Goal: Information Seeking & Learning: Learn about a topic

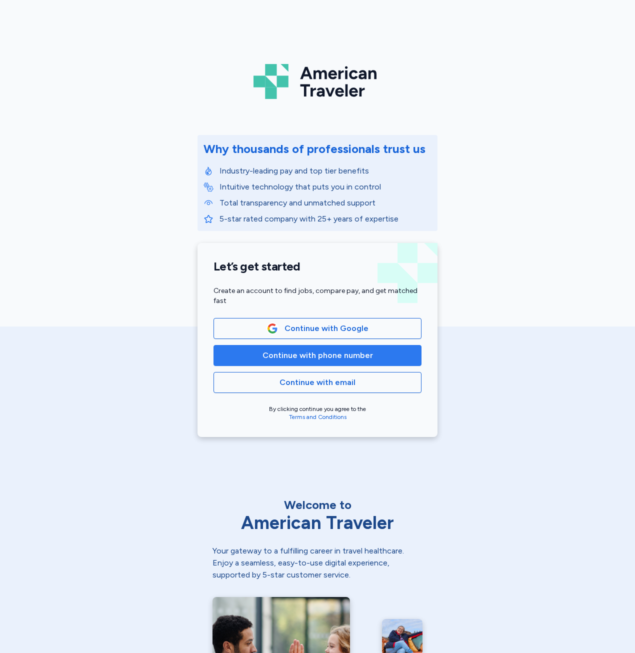
click at [369, 353] on span "Continue with phone number" at bounding box center [317, 356] width 191 height 12
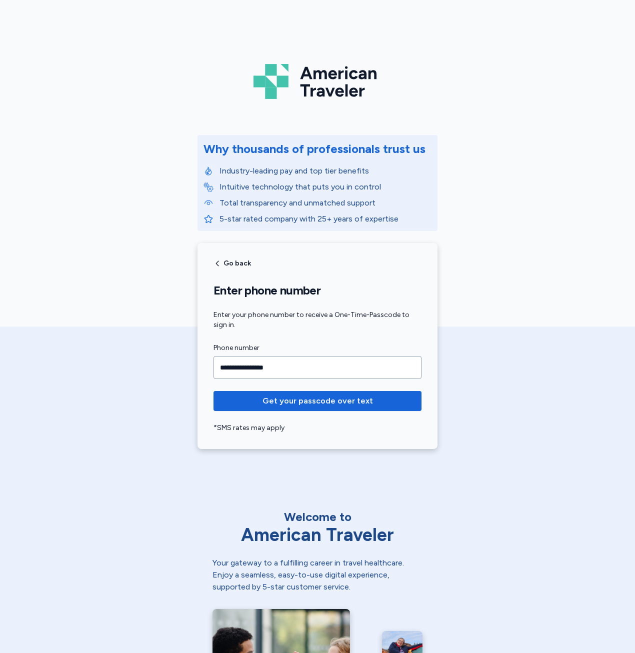
type input "**********"
click at [214, 391] on button "Get your passcode over text" at bounding box center [318, 401] width 208 height 20
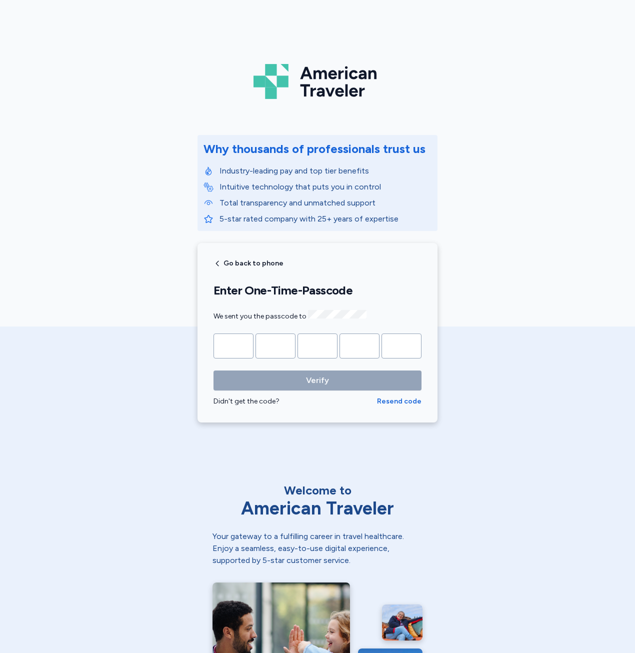
type input "*"
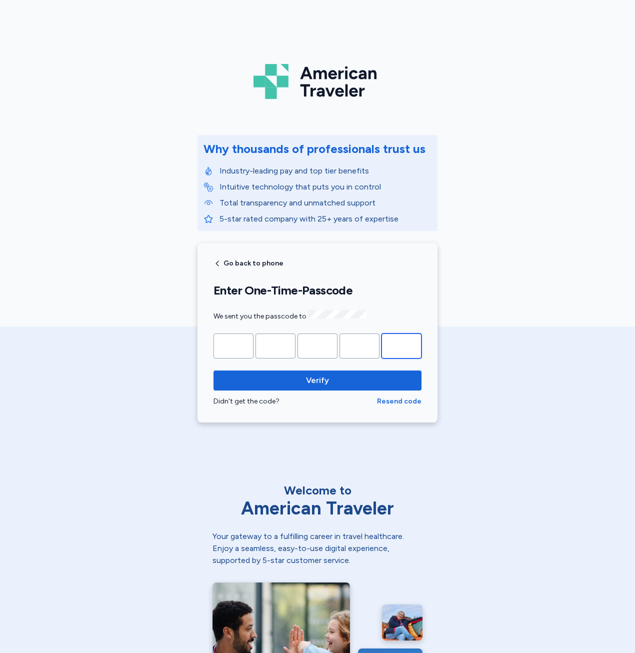
type input "*"
click at [214, 371] on button "Verify" at bounding box center [318, 381] width 208 height 20
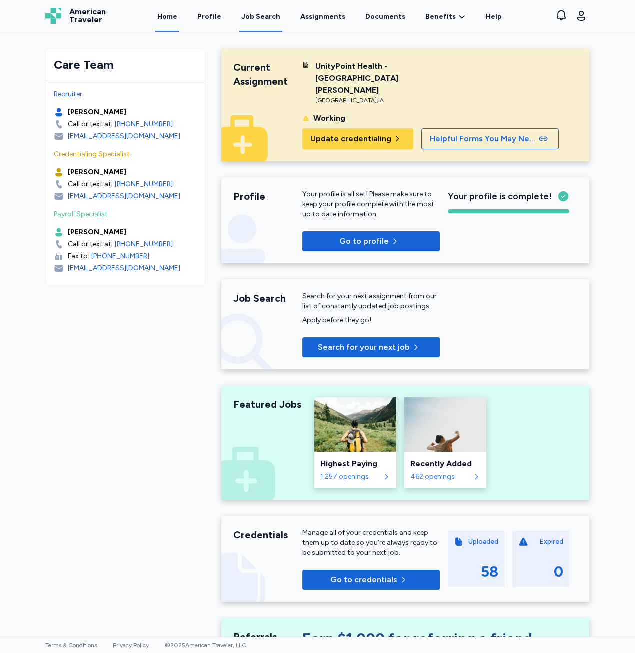
click at [278, 25] on link "Job Search" at bounding box center [261, 16] width 43 height 31
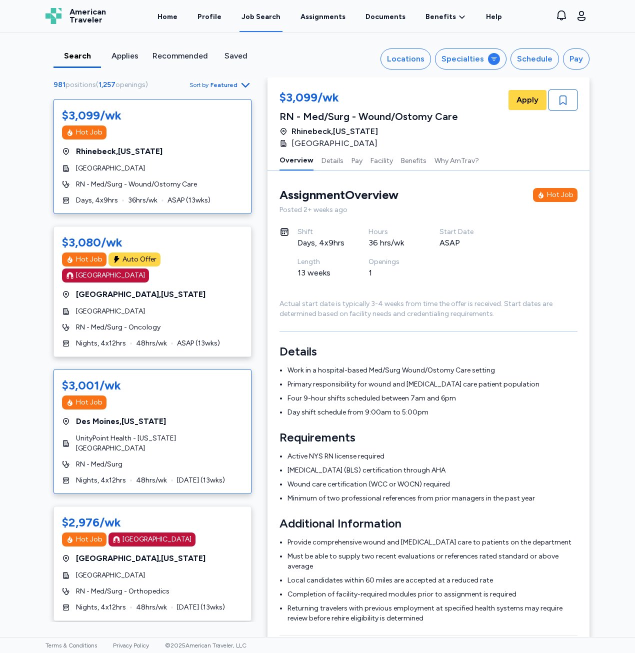
click at [210, 399] on div "$3,001/wk Hot Job [GEOGRAPHIC_DATA] , [US_STATE] UnityPoint Health - [US_STATE]…" at bounding box center [153, 431] width 198 height 125
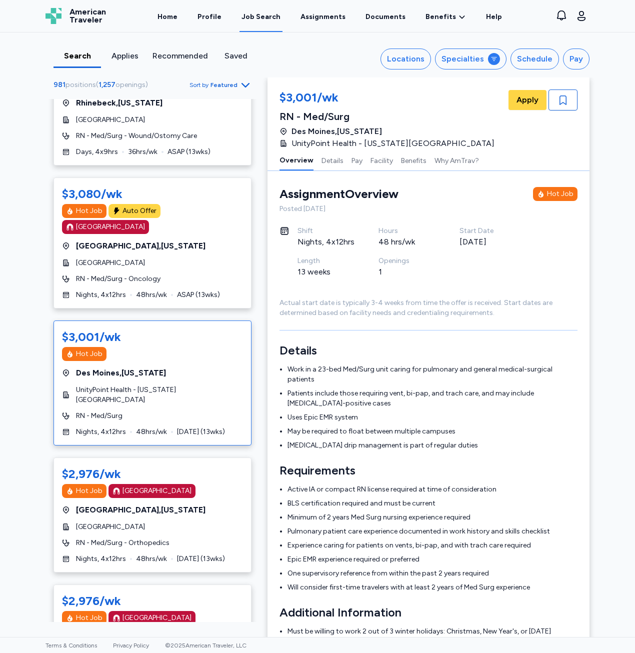
scroll to position [50, 0]
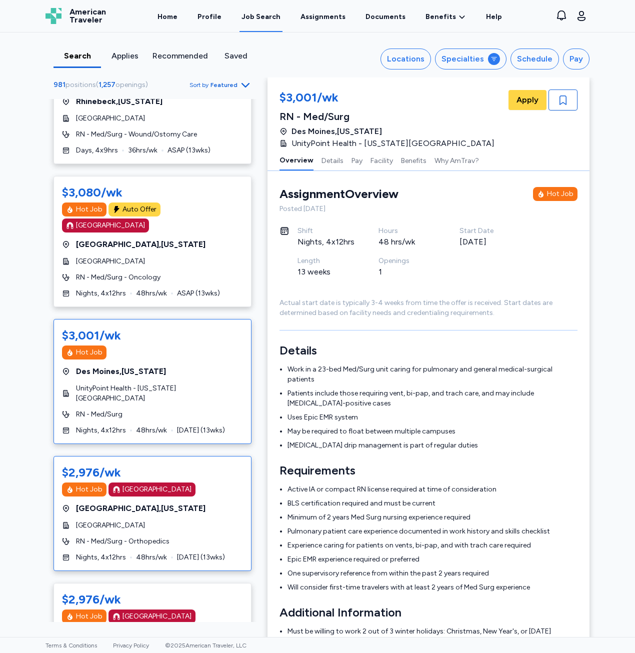
click at [171, 537] on div "RN - Med/Surg - Orthopedics" at bounding box center [152, 542] width 181 height 10
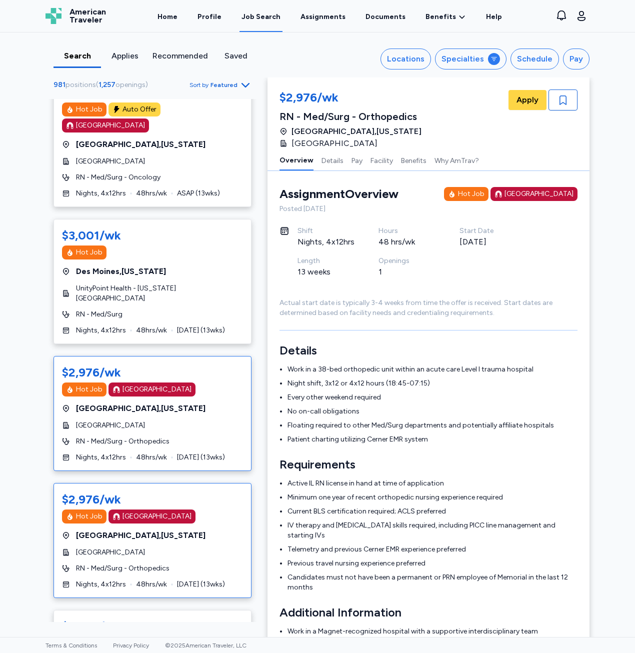
click at [183, 509] on div "$2,976/wk Hot Job [GEOGRAPHIC_DATA] [GEOGRAPHIC_DATA] , [US_STATE][GEOGRAPHIC_D…" at bounding box center [153, 540] width 198 height 115
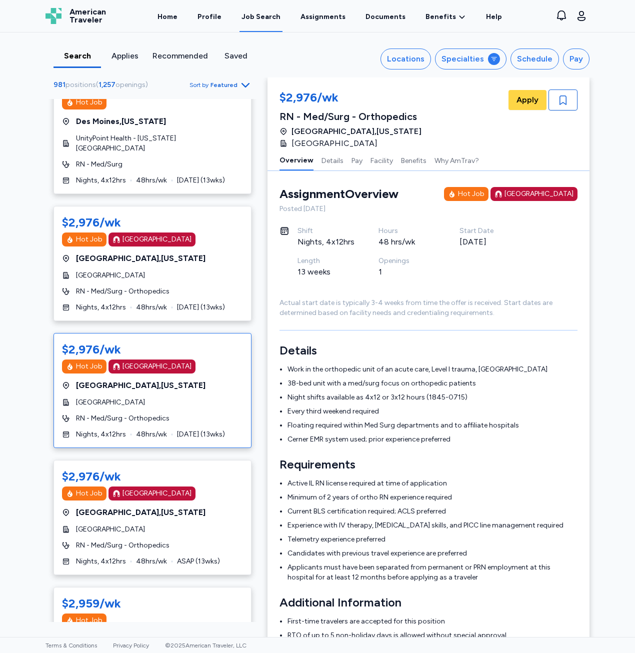
click at [190, 503] on div "$2,976/wk Hot Job [GEOGRAPHIC_DATA] [GEOGRAPHIC_DATA] , [US_STATE][GEOGRAPHIC_D…" at bounding box center [153, 517] width 198 height 115
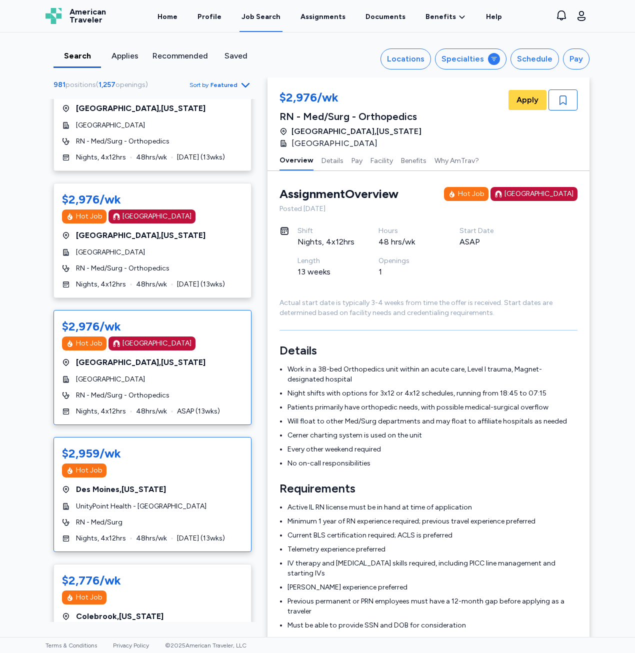
click at [191, 485] on div "$2,959/wk Hot Job [GEOGRAPHIC_DATA] , [US_STATE] UnityPoint Health - [GEOGRAPHI…" at bounding box center [153, 494] width 198 height 115
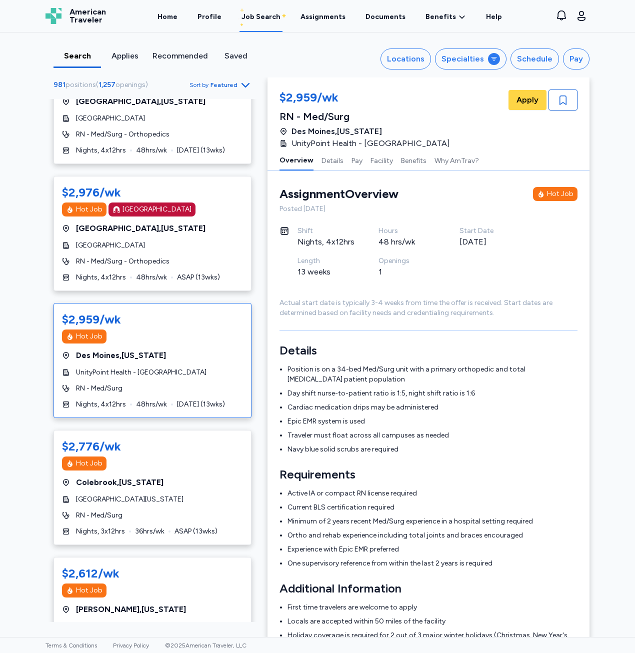
scroll to position [600, 0]
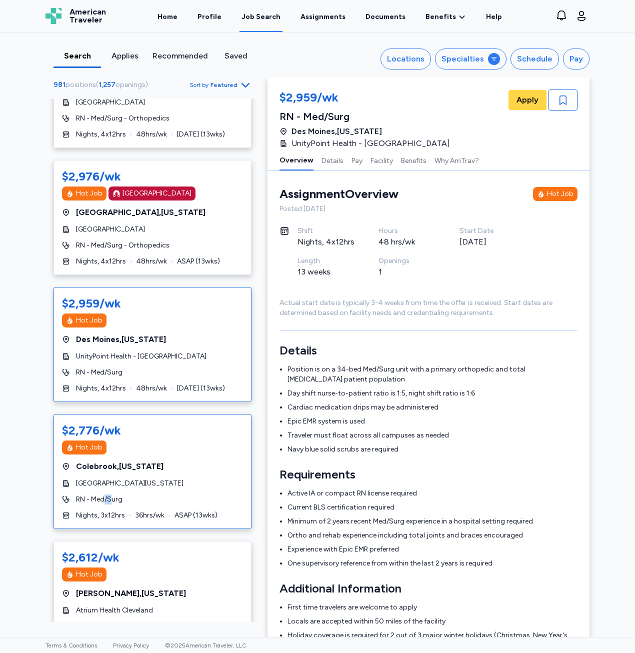
drag, startPoint x: 102, startPoint y: 477, endPoint x: 108, endPoint y: 477, distance: 6.5
click at [108, 477] on div "$2,776/wk Hot Job [GEOGRAPHIC_DATA] , [US_STATE] [GEOGRAPHIC_DATA][US_STATE] RN…" at bounding box center [153, 471] width 198 height 115
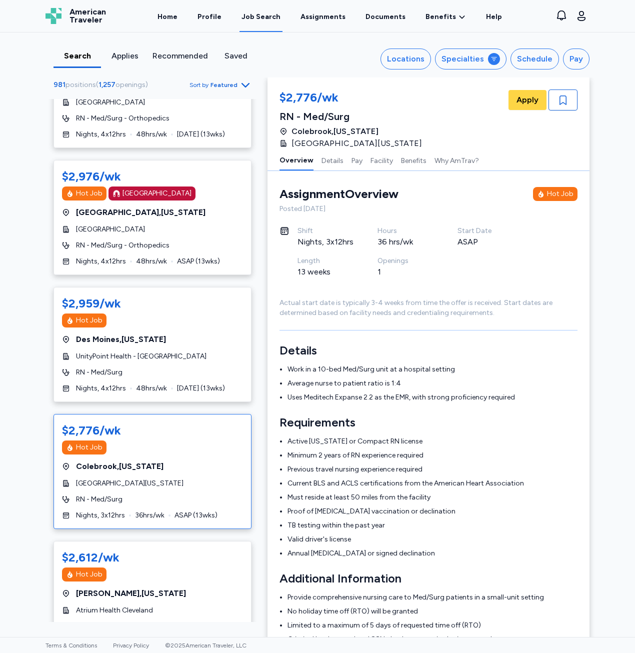
drag, startPoint x: 108, startPoint y: 477, endPoint x: 93, endPoint y: 490, distance: 20.6
click at [93, 490] on div "$2,776/wk Hot Job [GEOGRAPHIC_DATA] , [US_STATE] [GEOGRAPHIC_DATA][US_STATE] RN…" at bounding box center [153, 471] width 198 height 115
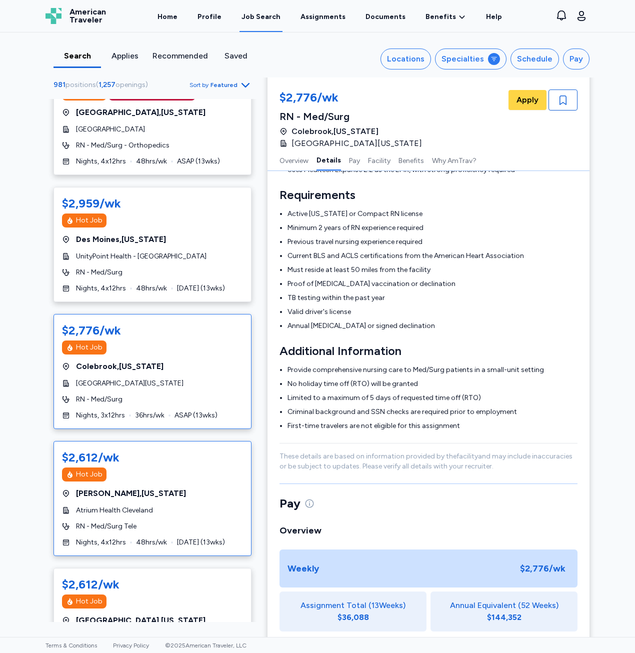
scroll to position [250, 0]
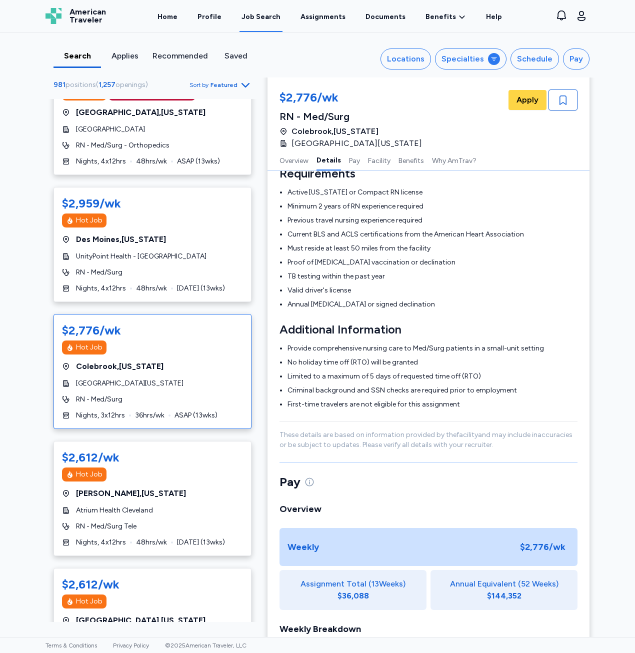
click at [346, 495] on div "Pay Overview Weekly $2,776 /wk Assignment Total ( 13 Weeks) $36,088 Annual Equi…" at bounding box center [429, 634] width 298 height 321
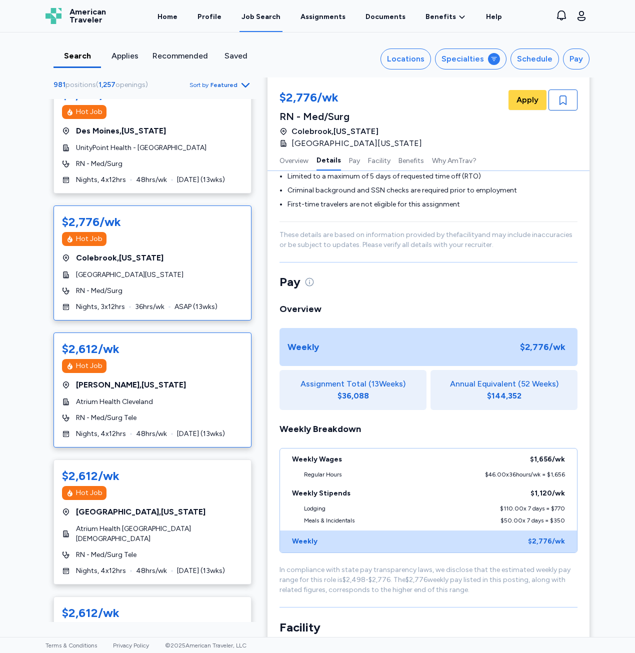
scroll to position [850, 0]
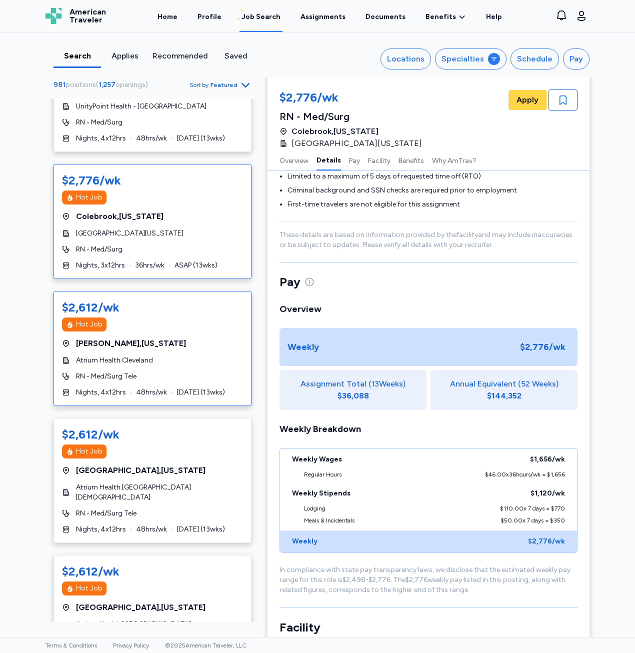
click at [145, 367] on div "$2,612/wk Hot Job [GEOGRAPHIC_DATA] , [US_STATE] Atrium Health Cleveland RN - M…" at bounding box center [153, 348] width 198 height 115
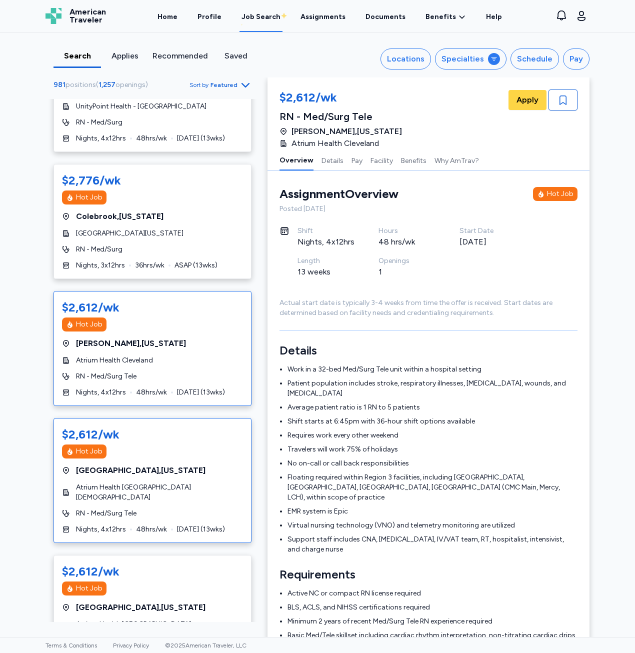
click at [161, 427] on div "$2,612/wk" at bounding box center [152, 435] width 181 height 16
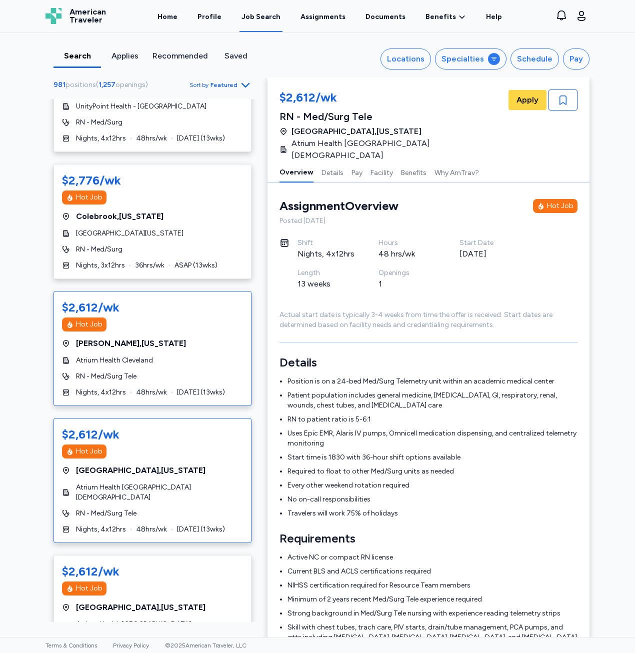
click at [154, 388] on span "48 hrs/wk" at bounding box center [151, 393] width 31 height 10
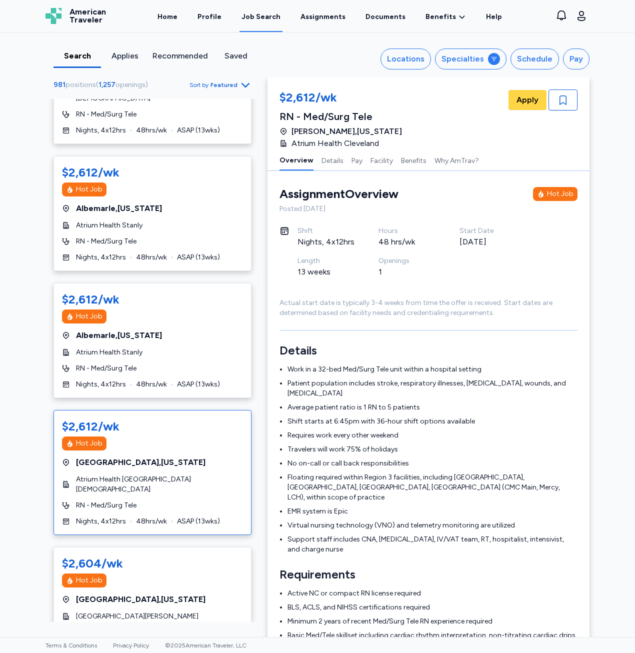
scroll to position [3601, 0]
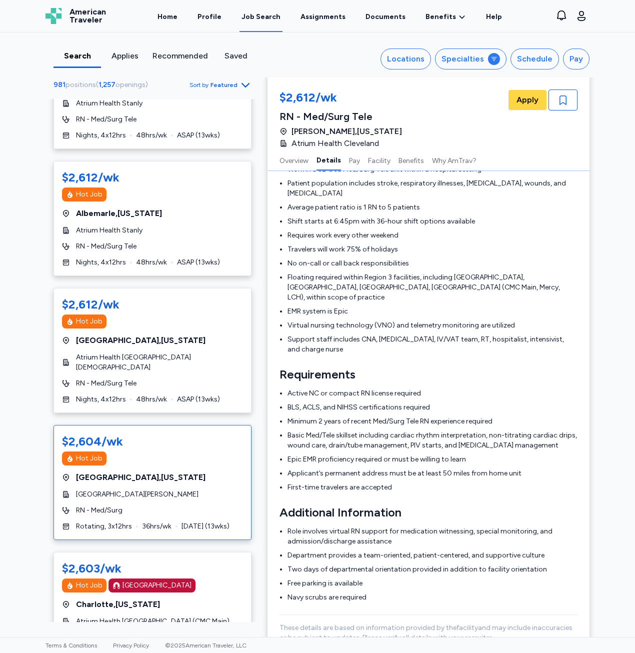
click at [221, 490] on div "[GEOGRAPHIC_DATA][PERSON_NAME]" at bounding box center [152, 495] width 181 height 10
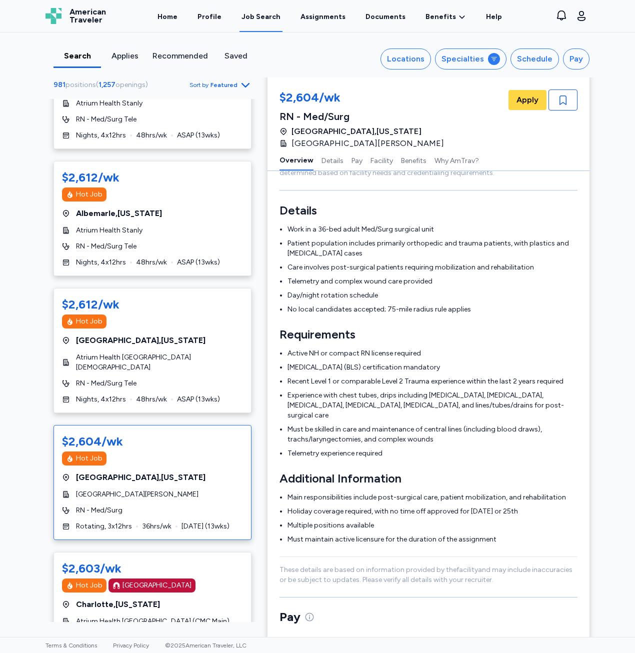
scroll to position [151, 0]
